Goal: Task Accomplishment & Management: Use online tool/utility

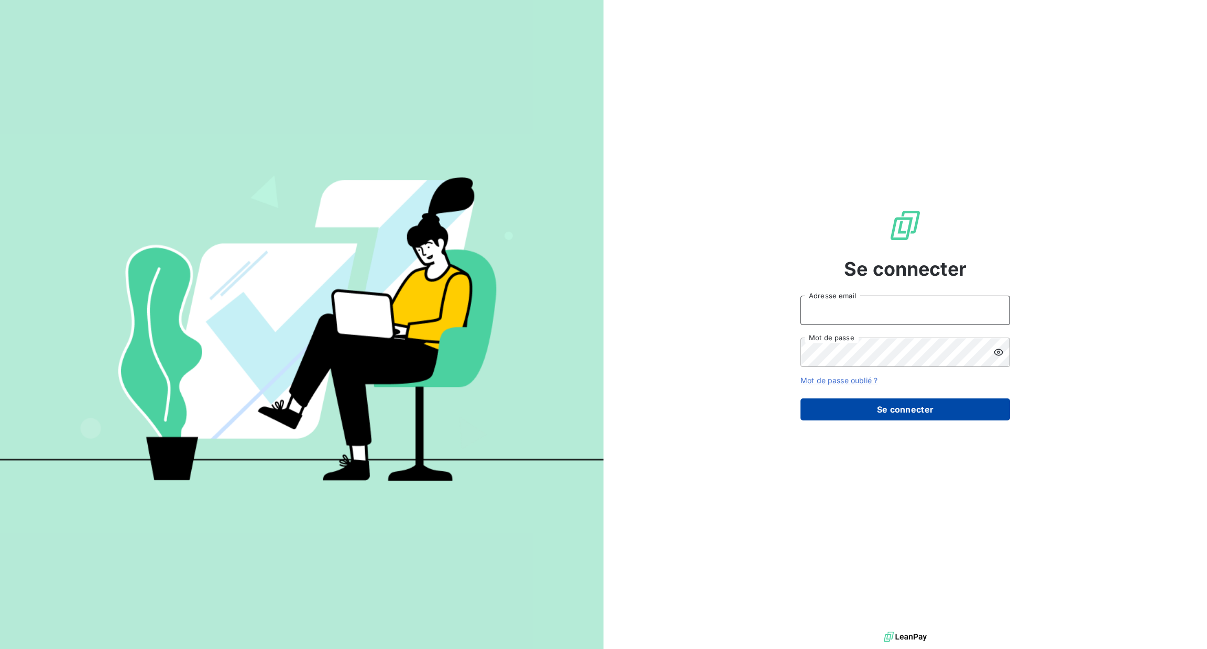
type input "xavier.ruez@met.com"
click at [853, 415] on button "Se connecter" at bounding box center [906, 409] width 210 height 22
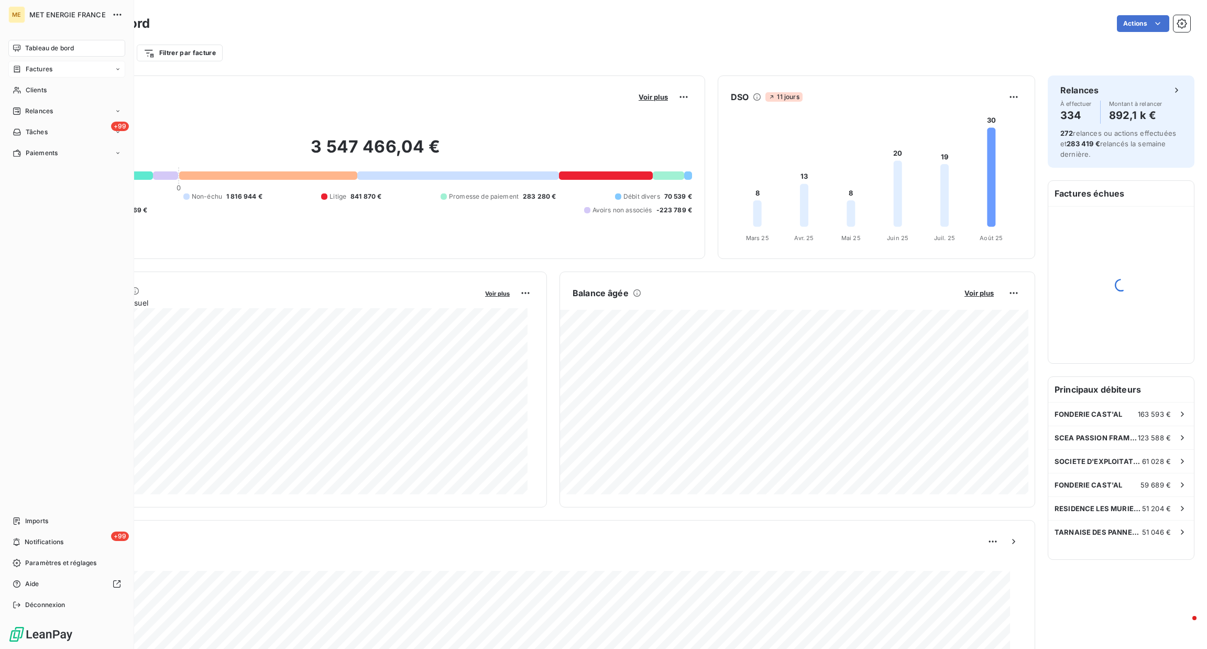
click at [32, 74] on div "Factures" at bounding box center [66, 69] width 117 height 17
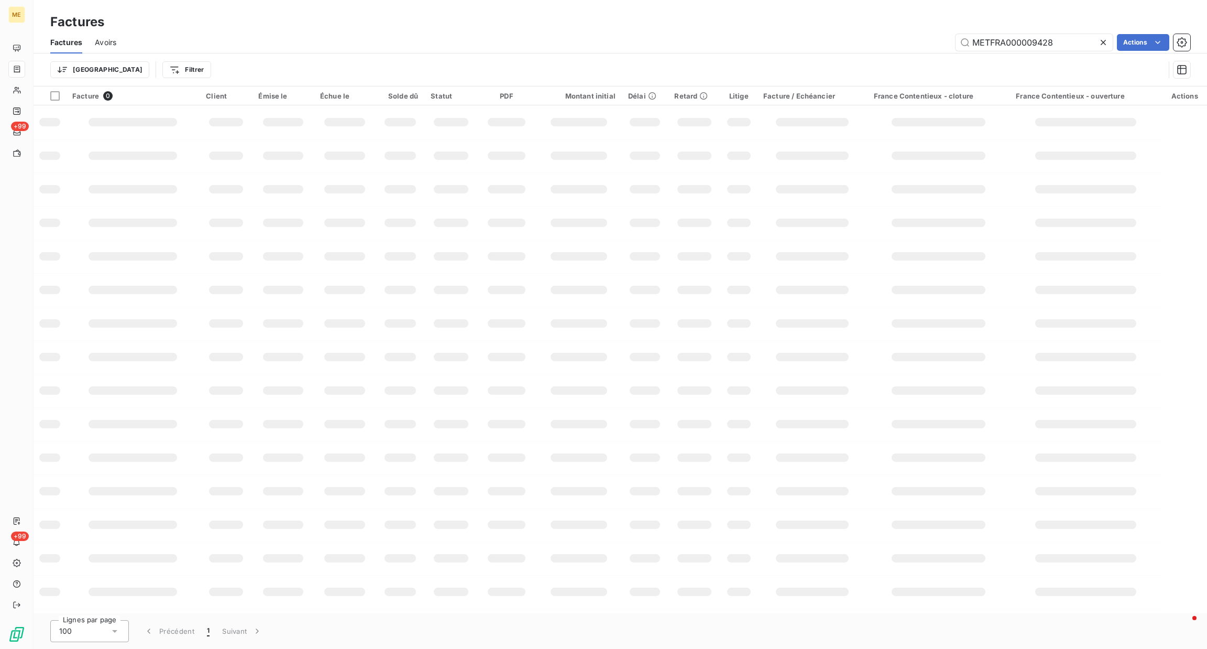
click at [1100, 45] on icon at bounding box center [1103, 42] width 10 height 10
click at [1070, 45] on input "text" at bounding box center [1034, 42] width 157 height 17
paste input "F-250162545"
type input "F-250162545"
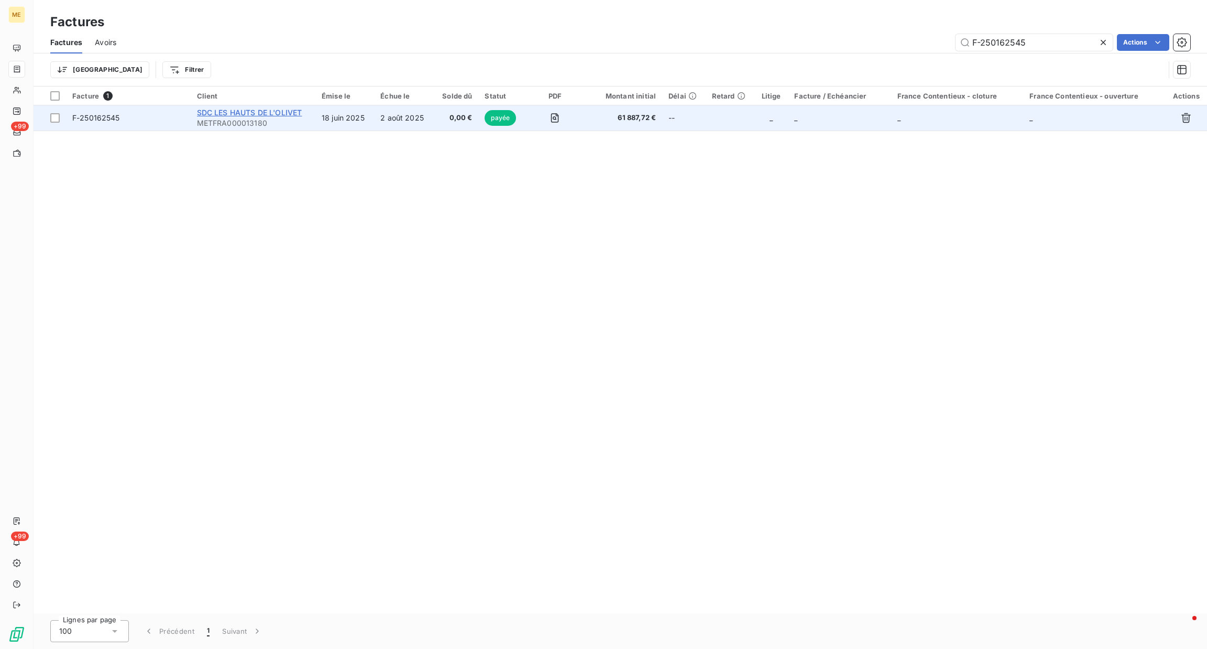
click at [291, 113] on span "SDC LES HAUTS DE L'OLIVET" at bounding box center [249, 112] width 105 height 9
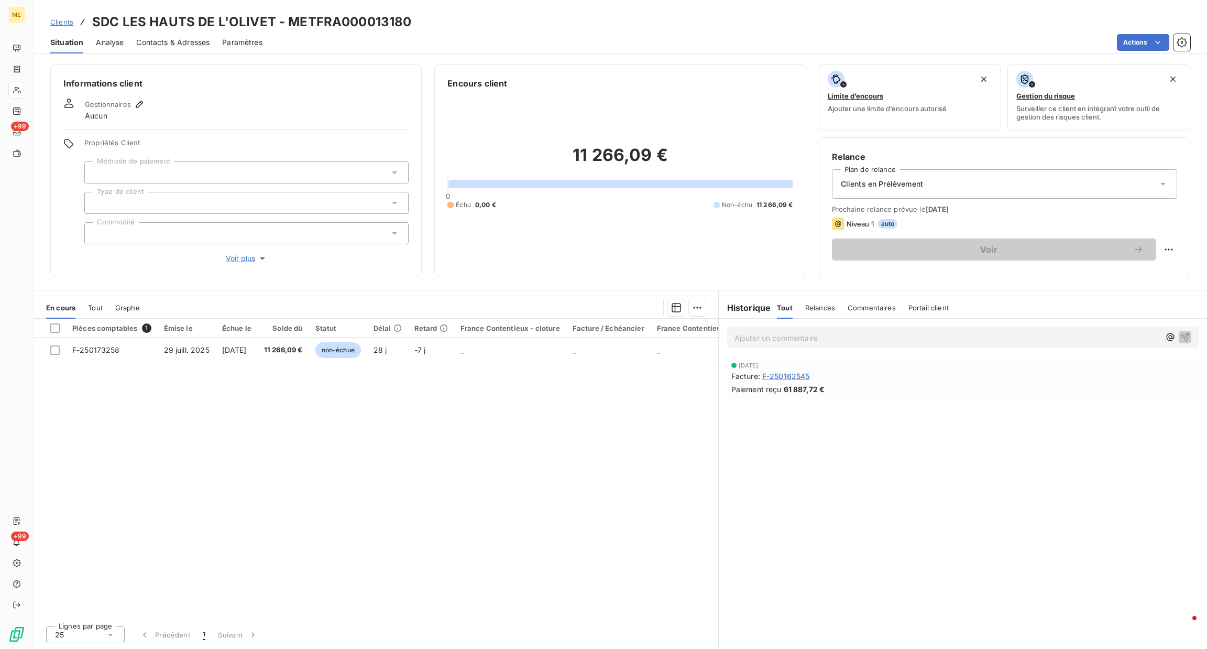
click at [103, 304] on div "En cours Tout Graphe" at bounding box center [376, 308] width 685 height 22
click at [93, 308] on span "Tout" at bounding box center [95, 307] width 15 height 8
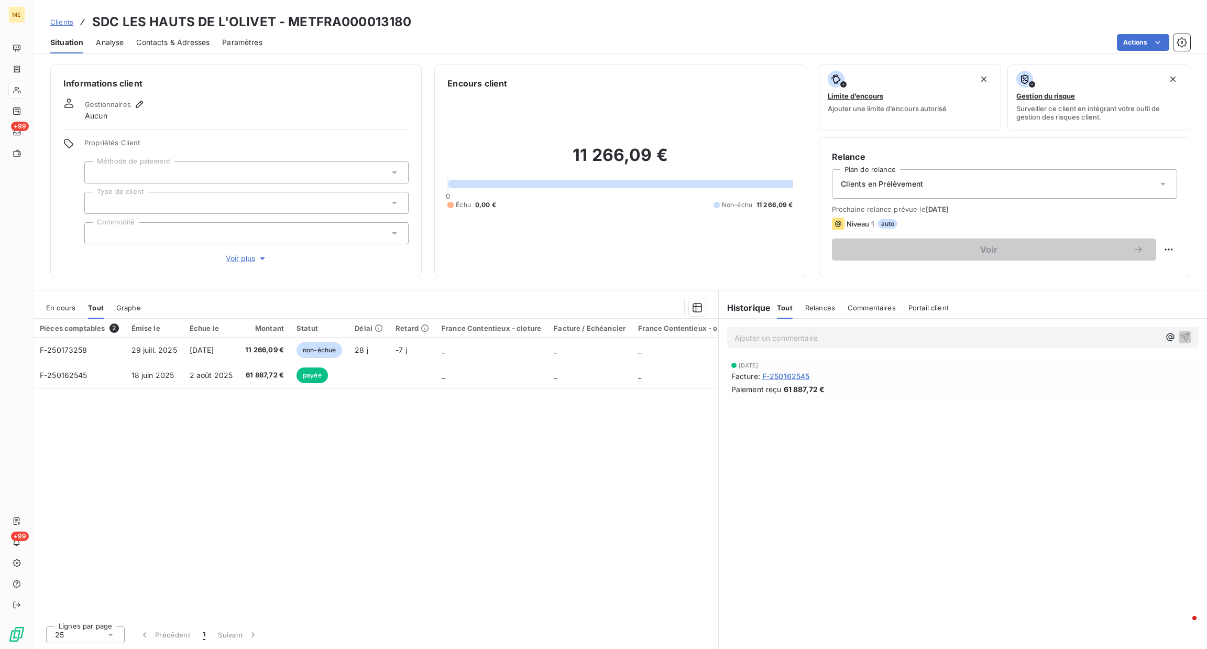
click at [69, 309] on span "En cours" at bounding box center [60, 307] width 29 height 8
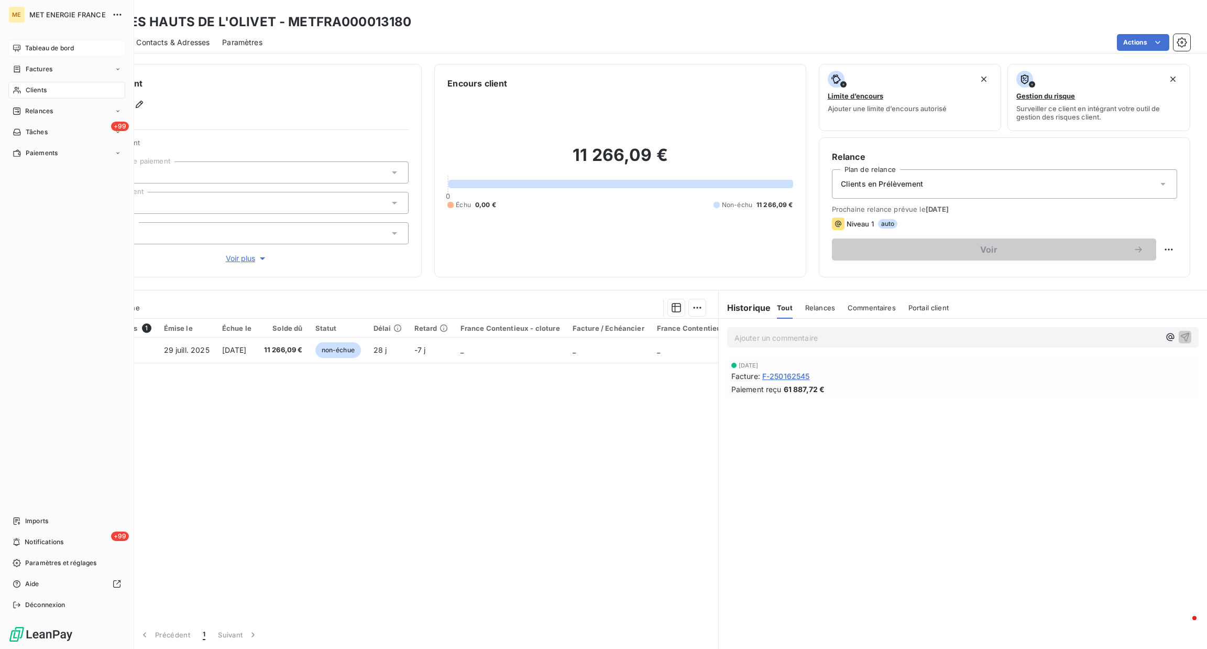
click at [23, 49] on div "Tableau de bord" at bounding box center [66, 48] width 117 height 17
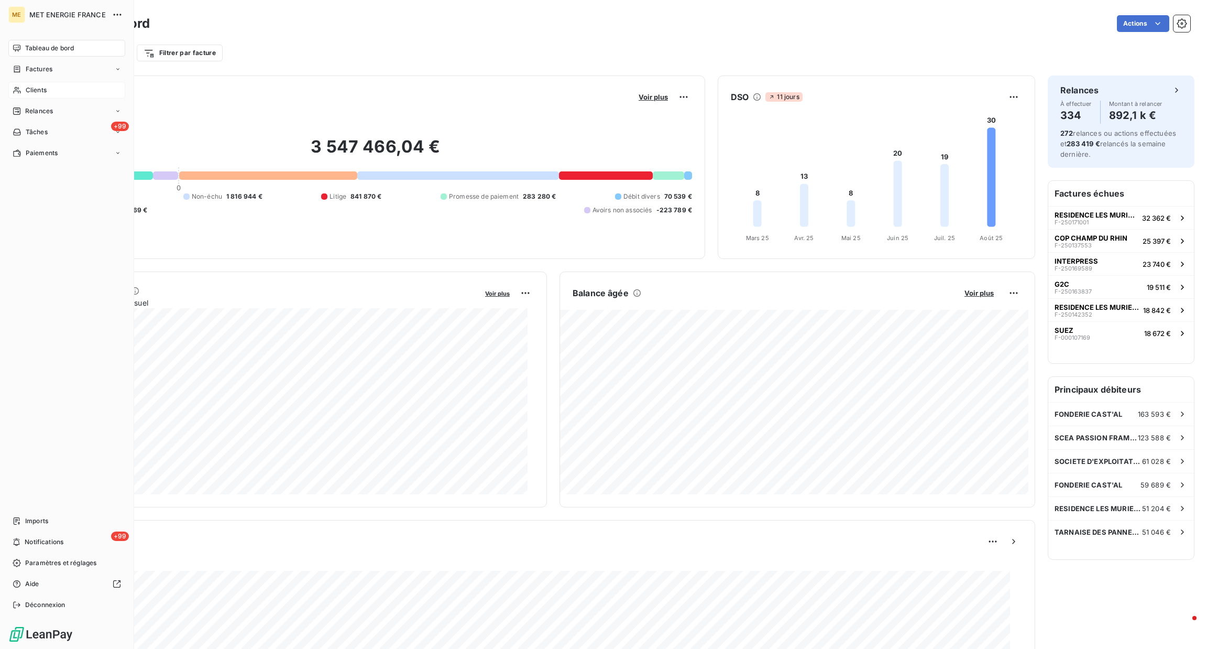
click at [32, 89] on span "Clients" at bounding box center [36, 89] width 21 height 9
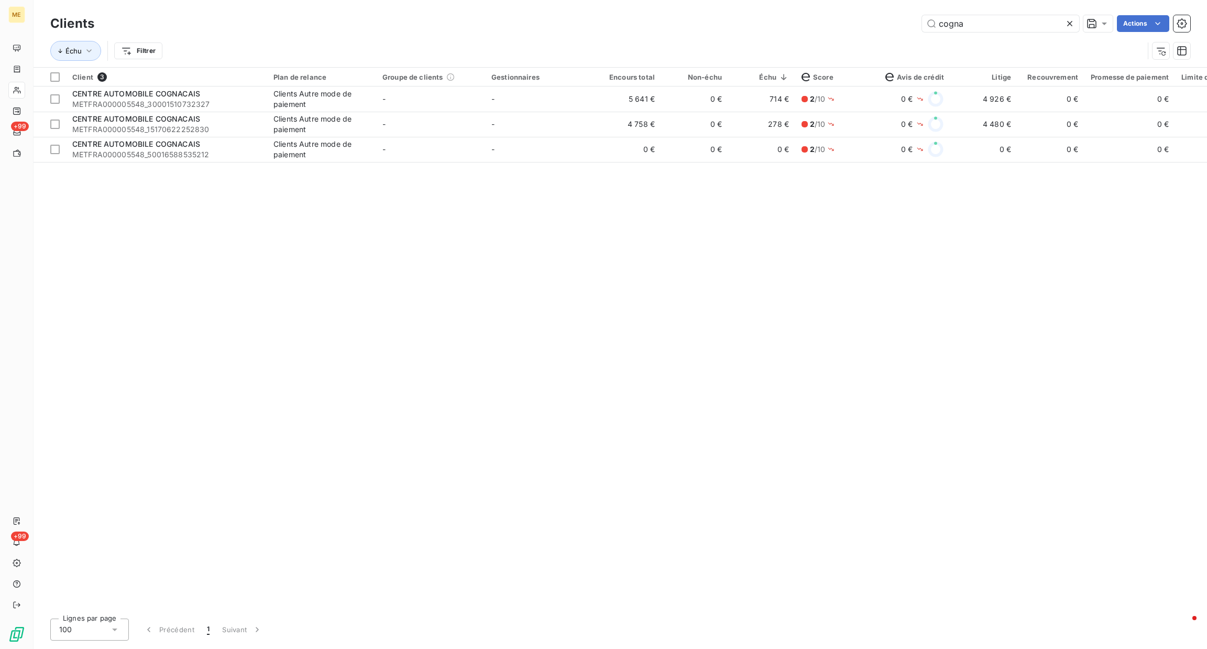
type input "cogna"
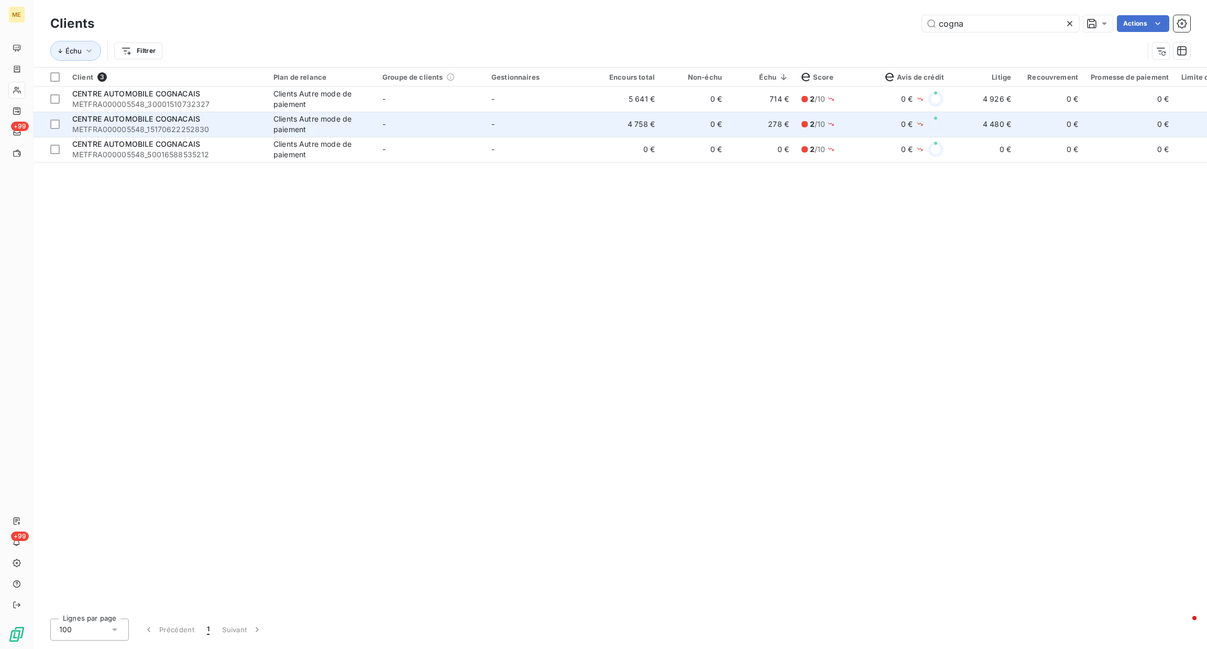
click at [404, 119] on td "-" at bounding box center [430, 124] width 109 height 25
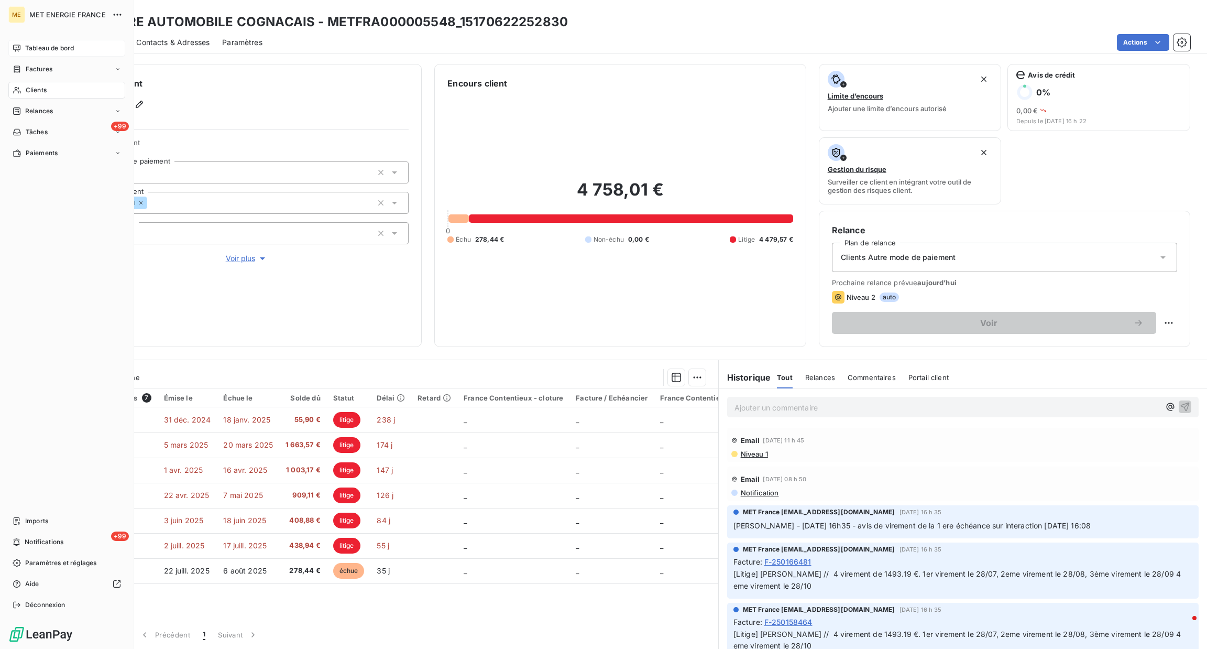
click at [42, 50] on span "Tableau de bord" at bounding box center [49, 47] width 49 height 9
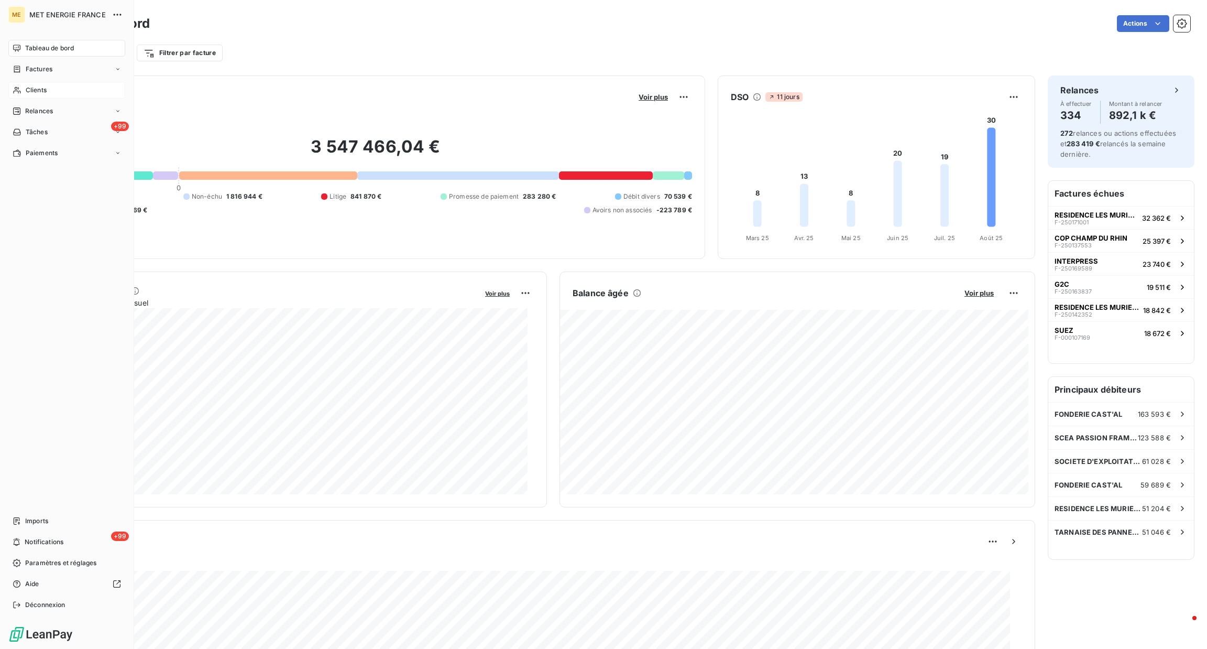
click at [29, 85] on span "Clients" at bounding box center [36, 89] width 21 height 9
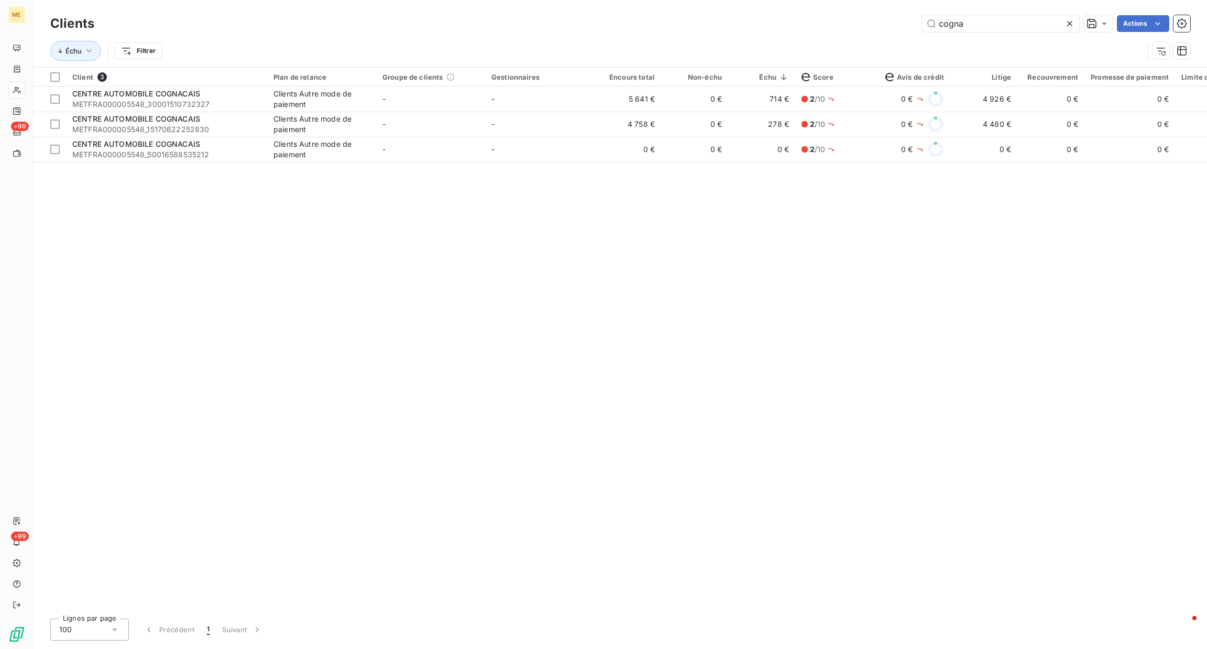
click at [1076, 23] on div at bounding box center [1072, 23] width 15 height 17
